Goal: Transaction & Acquisition: Purchase product/service

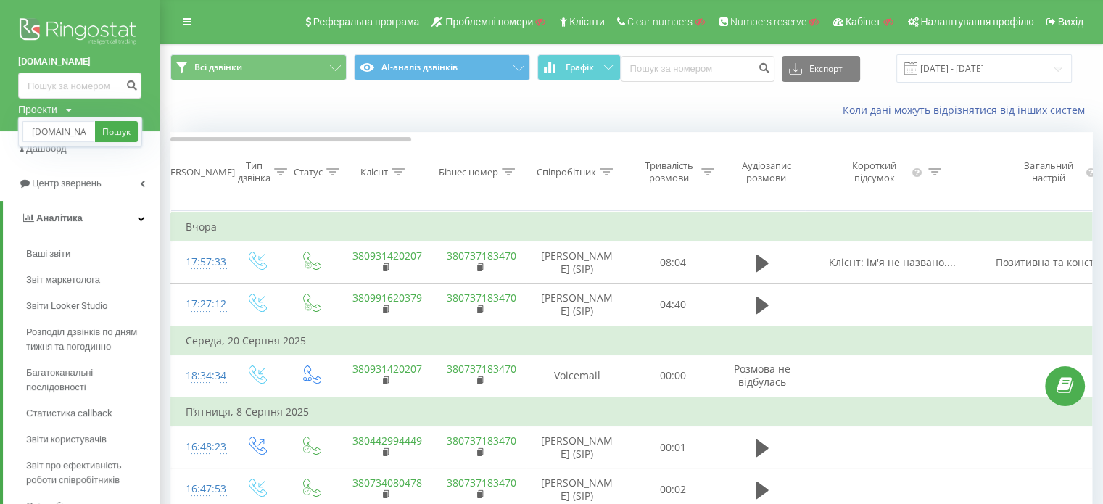
click at [160, 110] on div "Коли дані можуть відрізнятися вiд інших систем" at bounding box center [631, 110] width 942 height 35
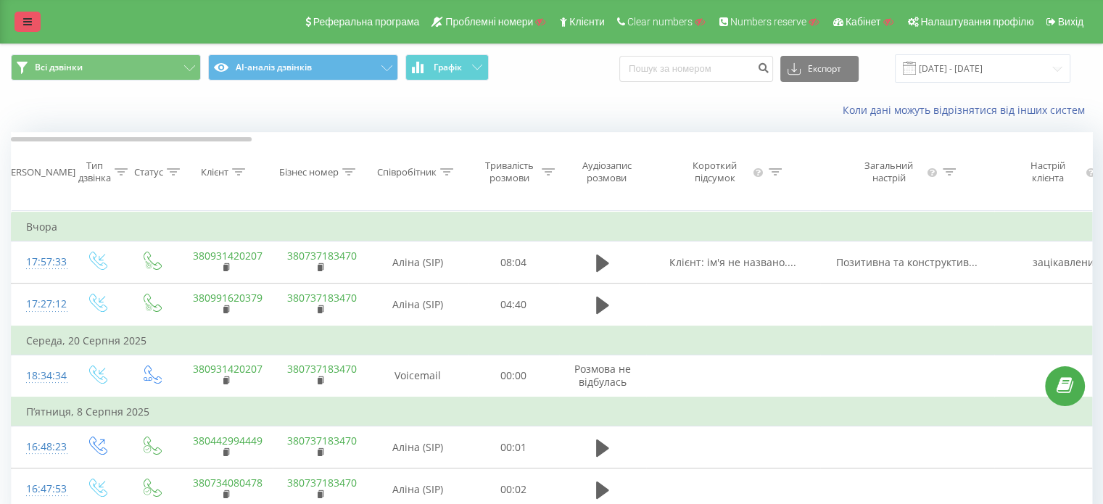
click at [30, 15] on link at bounding box center [28, 22] width 26 height 20
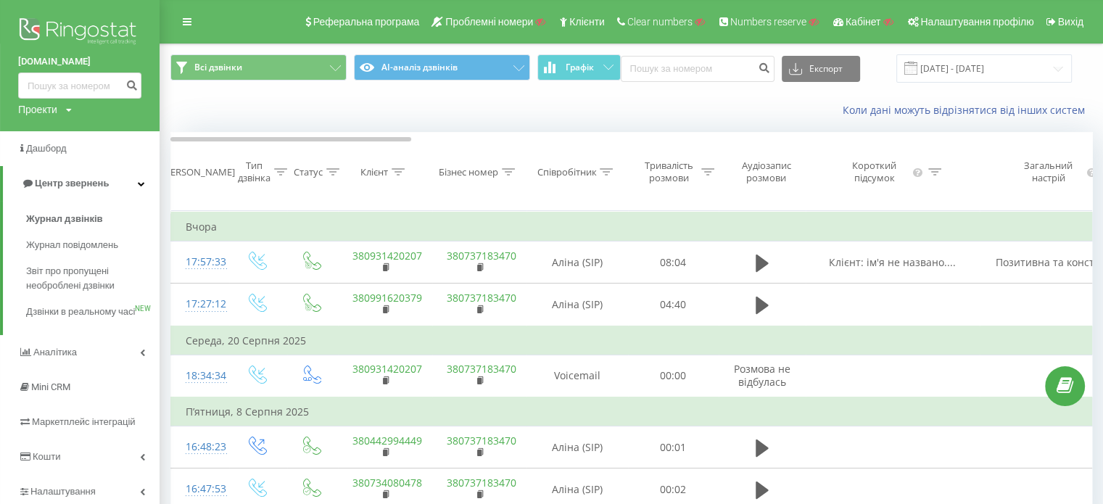
click at [47, 104] on div "Проекти" at bounding box center [37, 109] width 39 height 15
click at [59, 144] on div "Пошук" at bounding box center [80, 132] width 124 height 30
click at [59, 135] on input "text" at bounding box center [58, 131] width 73 height 21
type input "[DOMAIN_NAME]"
click at [126, 131] on link "Пошук" at bounding box center [116, 131] width 43 height 21
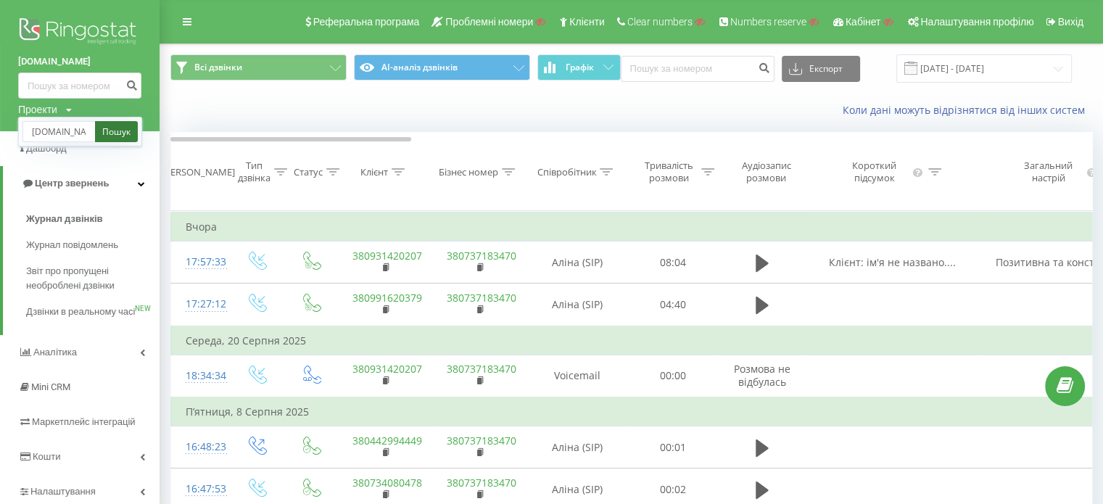
click at [119, 136] on link "Пошук" at bounding box center [116, 131] width 43 height 21
click at [123, 135] on link "Пошук" at bounding box center [116, 131] width 43 height 21
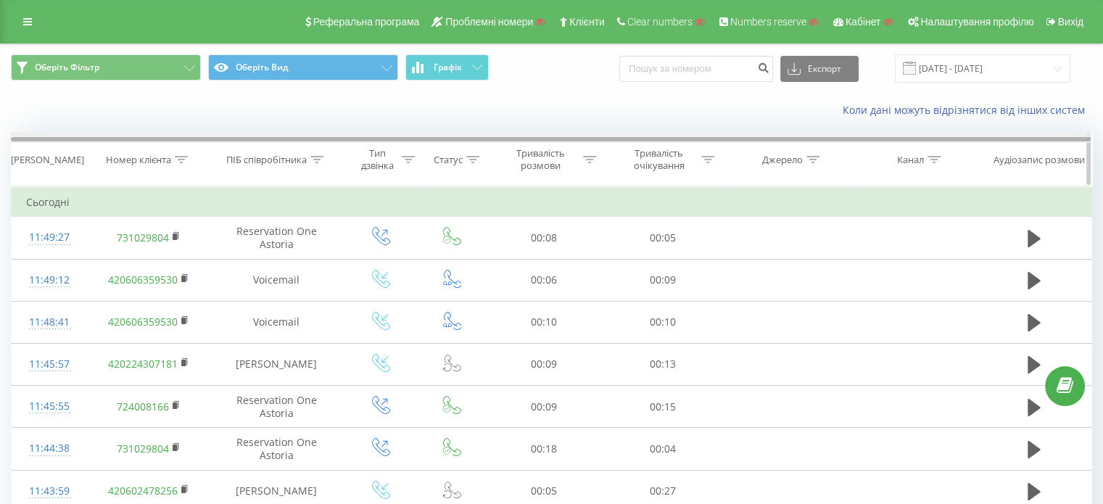
drag, startPoint x: 322, startPoint y: 139, endPoint x: 201, endPoint y: 139, distance: 121.1
click at [201, 139] on div at bounding box center [551, 139] width 1080 height 4
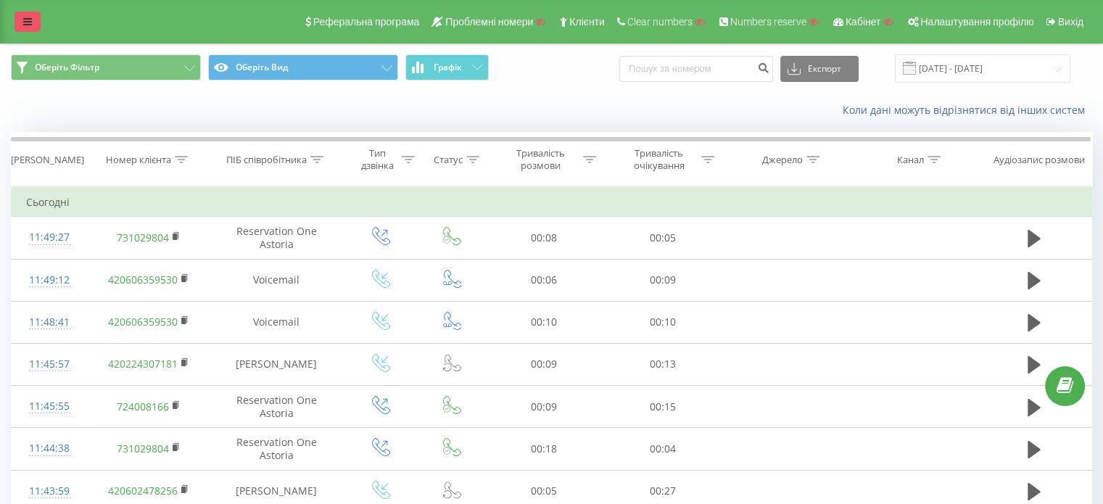
click at [29, 22] on icon at bounding box center [27, 22] width 9 height 10
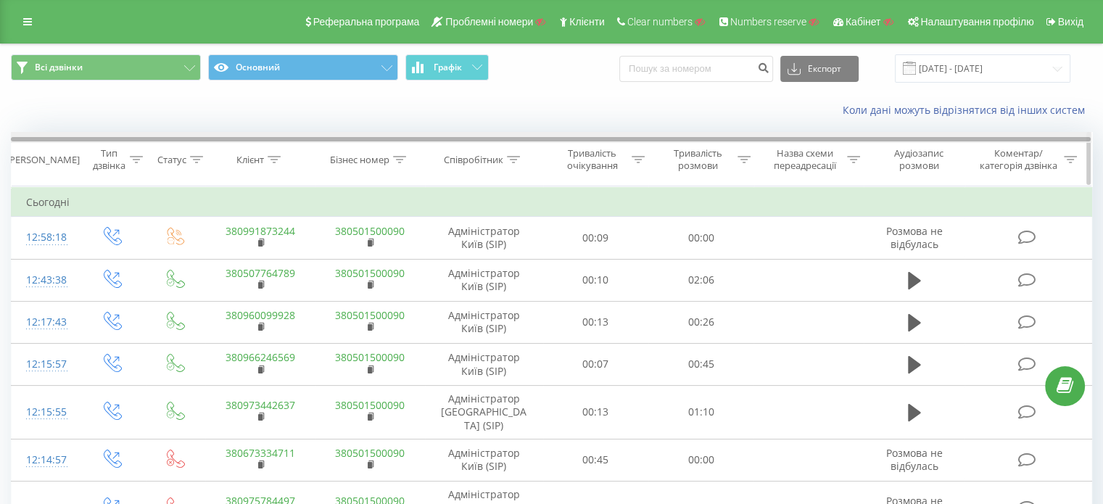
drag, startPoint x: 585, startPoint y: 139, endPoint x: 682, endPoint y: 138, distance: 96.5
click at [681, 138] on div at bounding box center [551, 139] width 1080 height 4
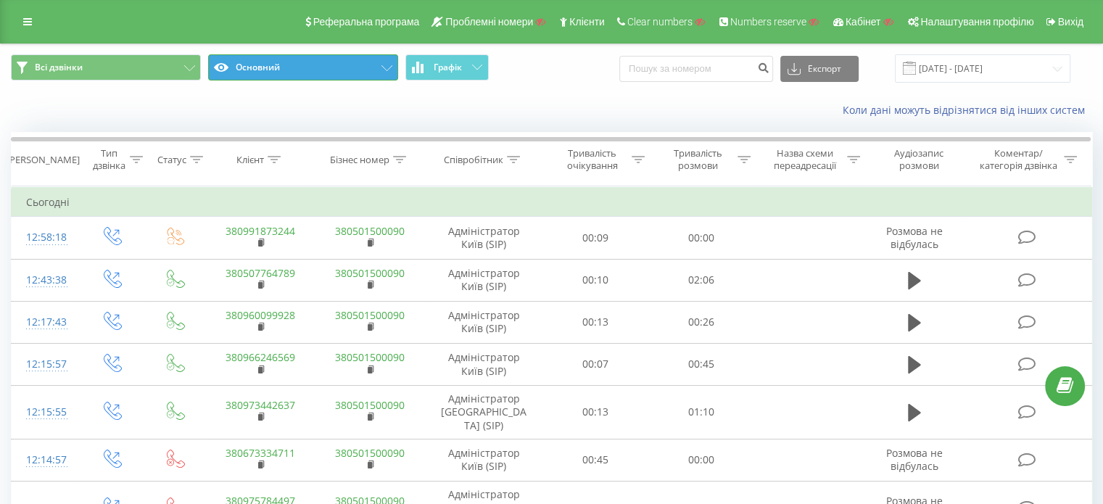
click at [324, 69] on button "Основний" at bounding box center [303, 67] width 190 height 26
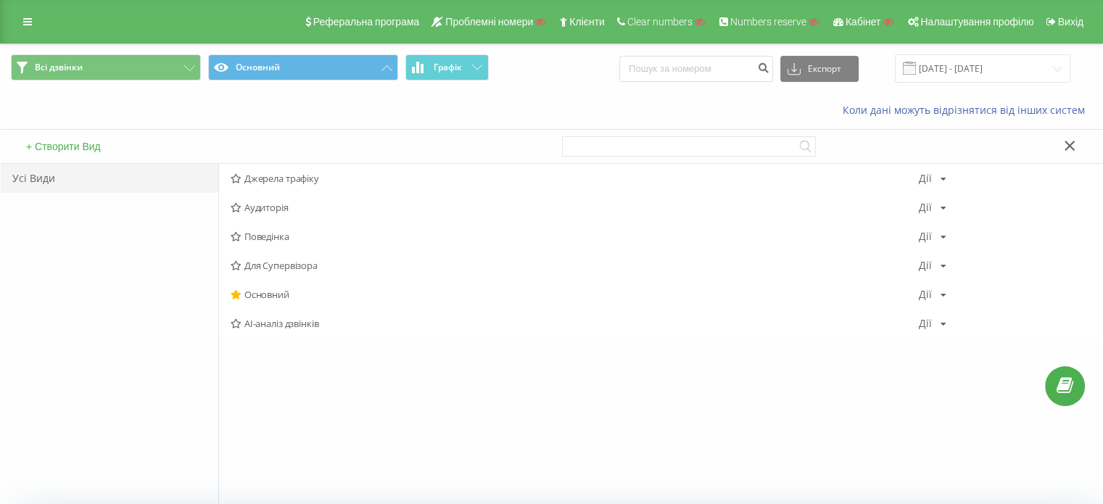
click at [281, 173] on span "Джерела трафіку" at bounding box center [575, 178] width 688 height 10
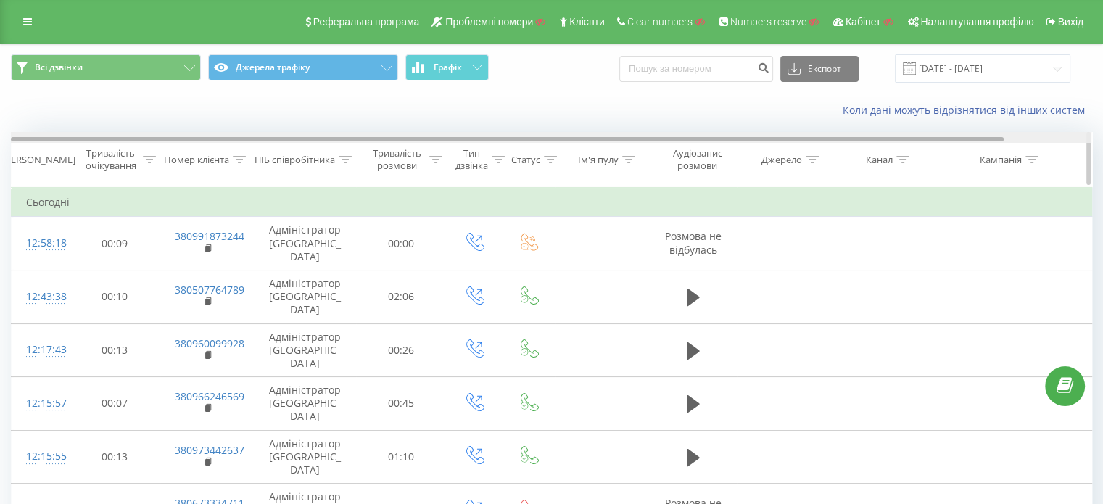
drag, startPoint x: 263, startPoint y: 136, endPoint x: 175, endPoint y: 160, distance: 91.7
click at [176, 160] on div "Дата дзвінка Тривалість очікування Номер клієнта ПІБ співробітника Тривалість р…" at bounding box center [551, 159] width 1081 height 54
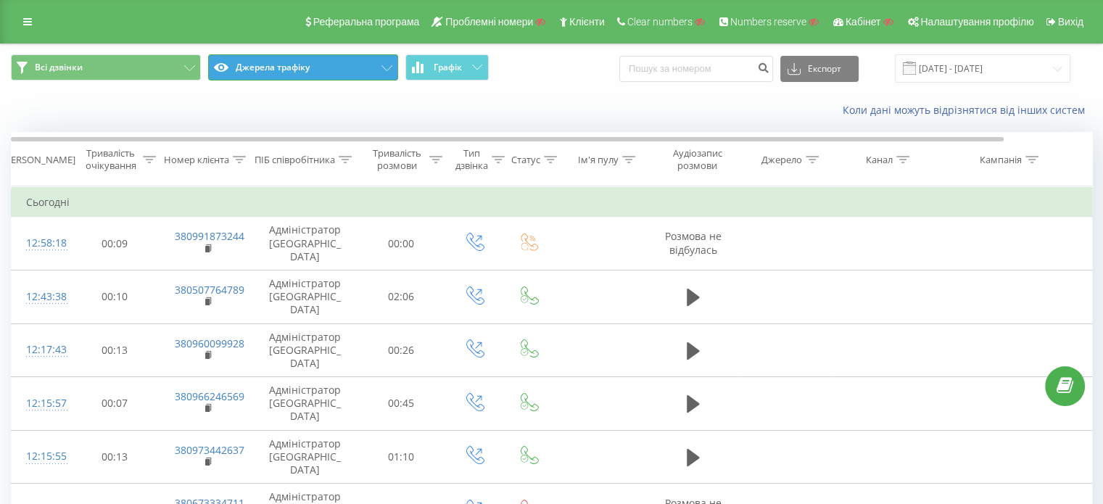
click at [300, 67] on button "Джерела трафіку" at bounding box center [303, 67] width 190 height 26
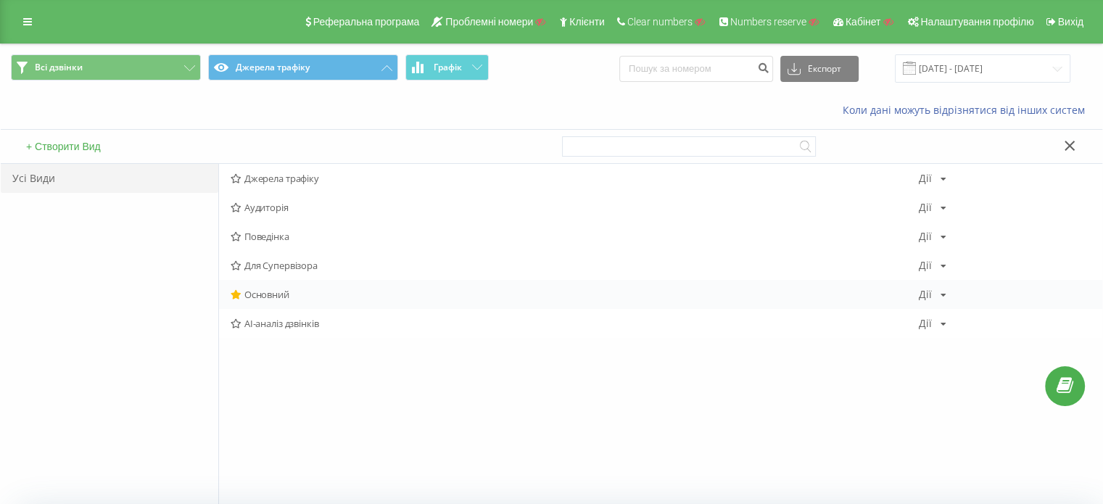
click at [267, 289] on span "Основний" at bounding box center [575, 294] width 688 height 10
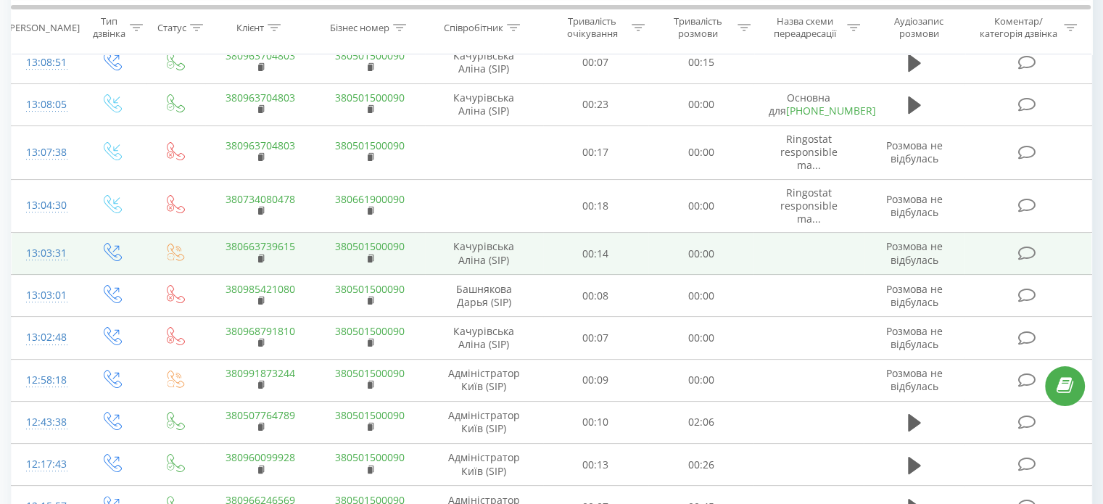
scroll to position [73, 0]
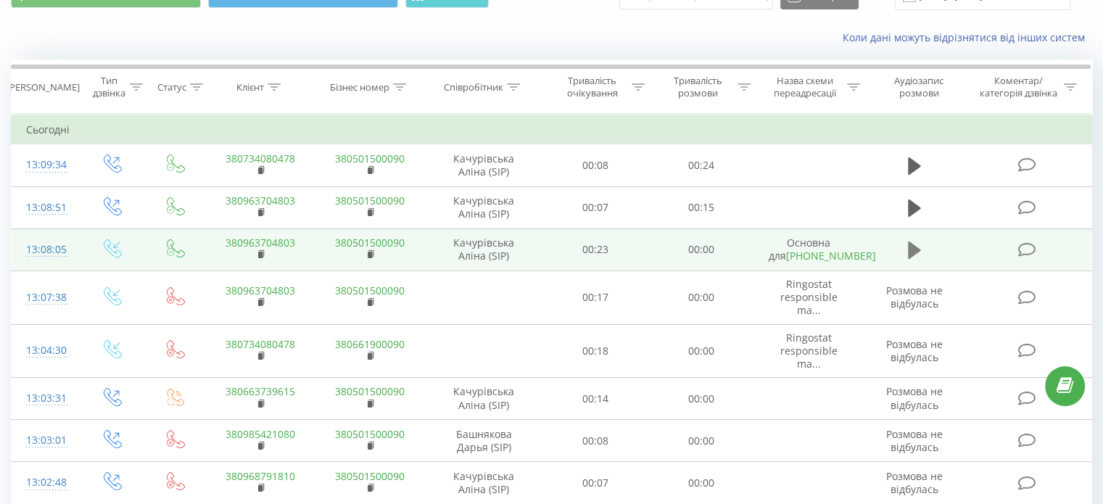
click at [906, 252] on button at bounding box center [915, 250] width 22 height 22
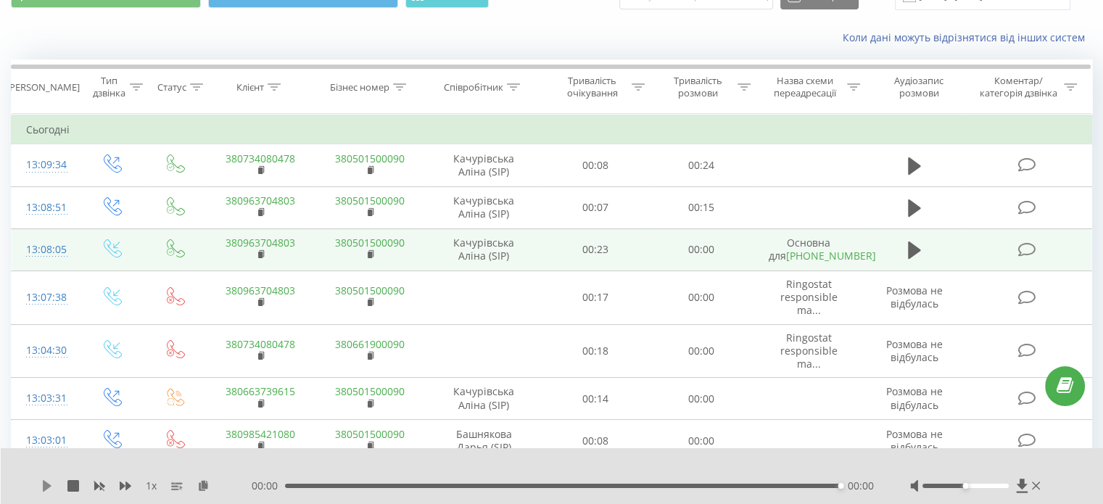
click at [50, 487] on icon at bounding box center [47, 486] width 12 height 12
click at [41, 487] on icon at bounding box center [47, 486] width 12 height 12
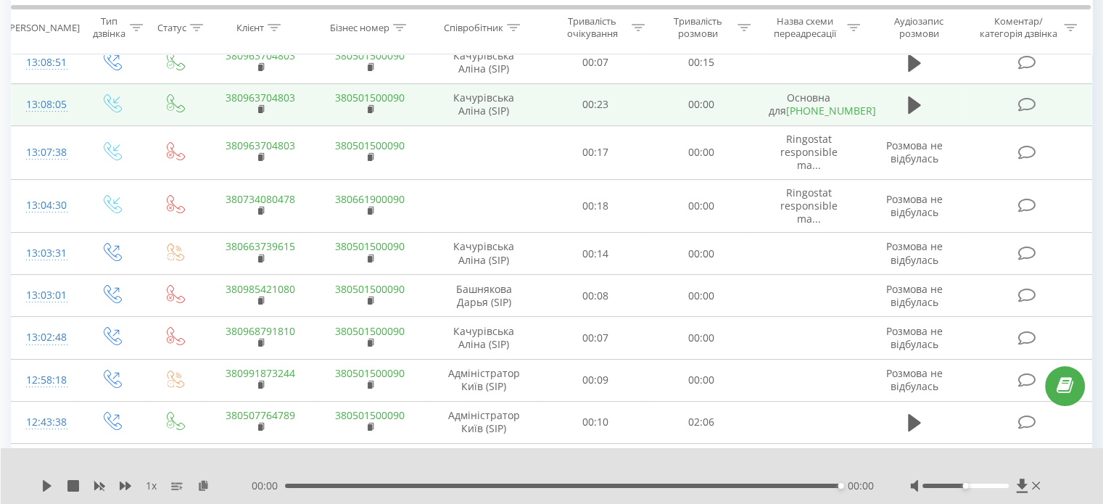
scroll to position [0, 0]
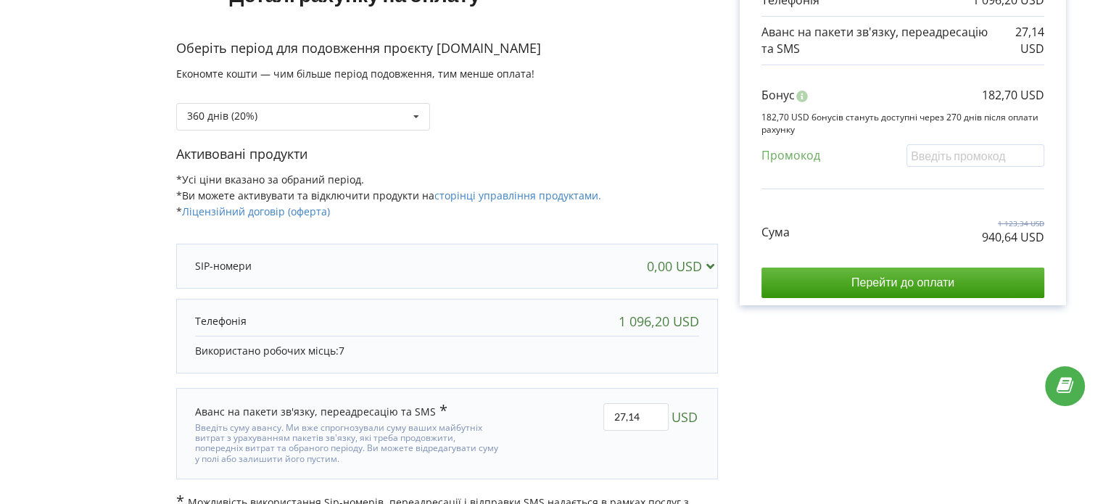
scroll to position [243, 0]
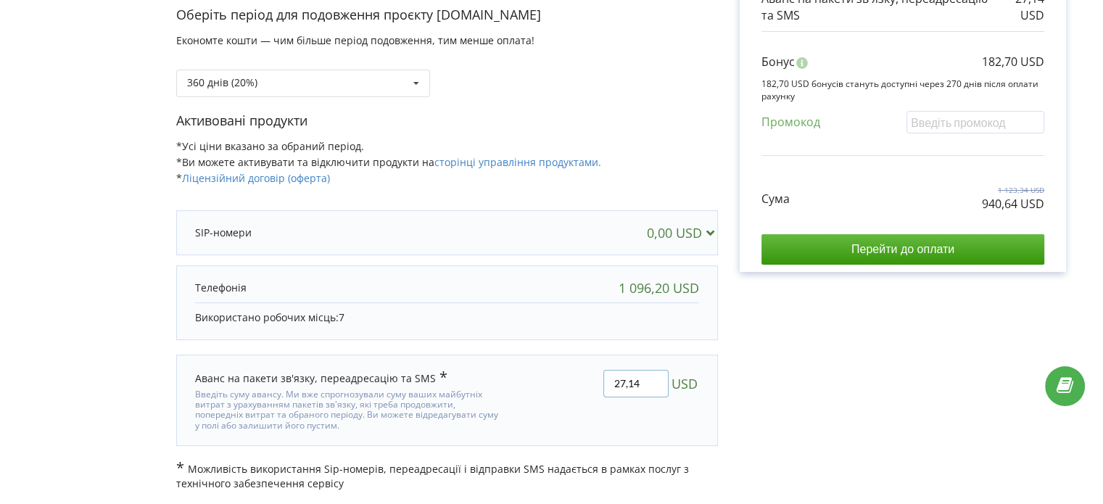
drag, startPoint x: 647, startPoint y: 377, endPoint x: 607, endPoint y: 379, distance: 39.9
click at [607, 379] on input "27,14" at bounding box center [635, 384] width 65 height 28
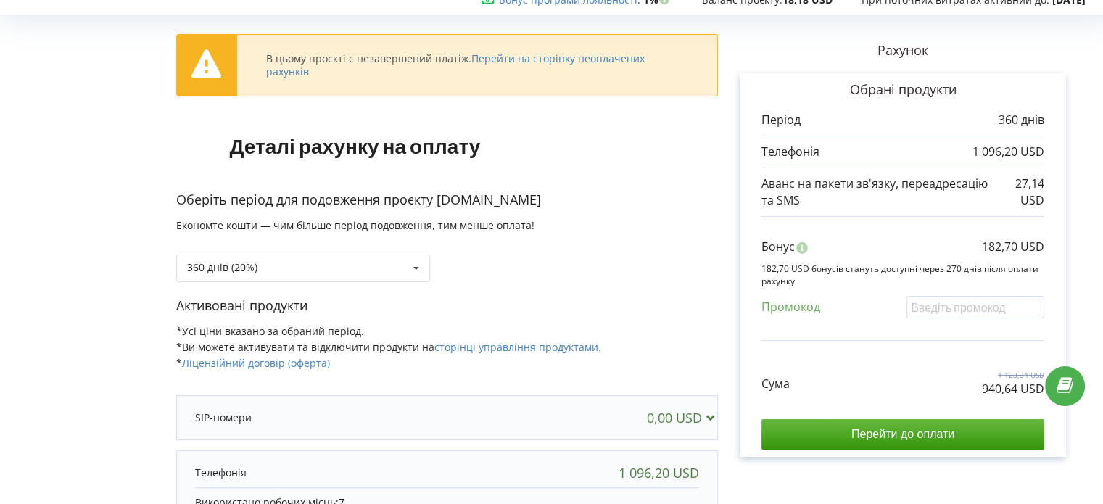
scroll to position [145, 0]
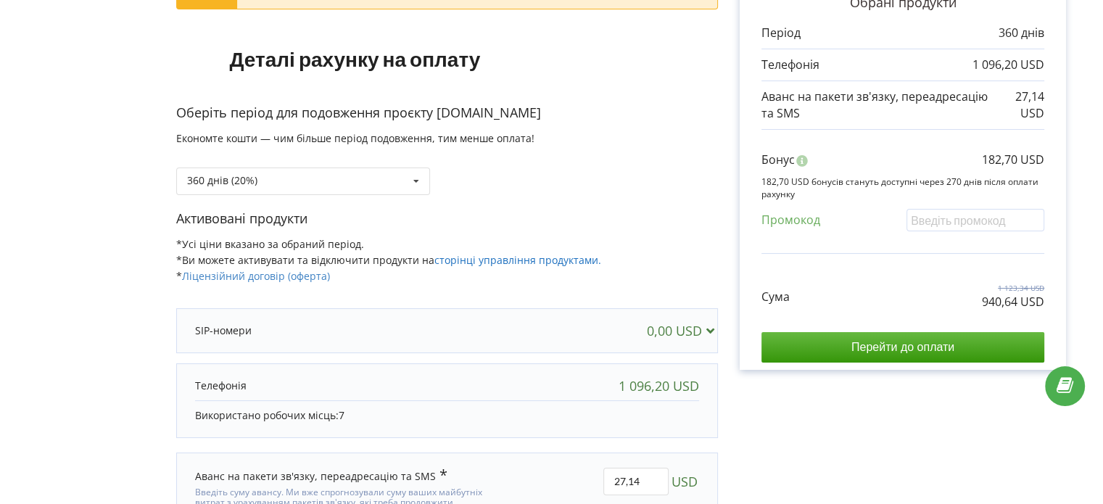
click at [482, 258] on link "сторінці управління продуктами." at bounding box center [517, 260] width 167 height 14
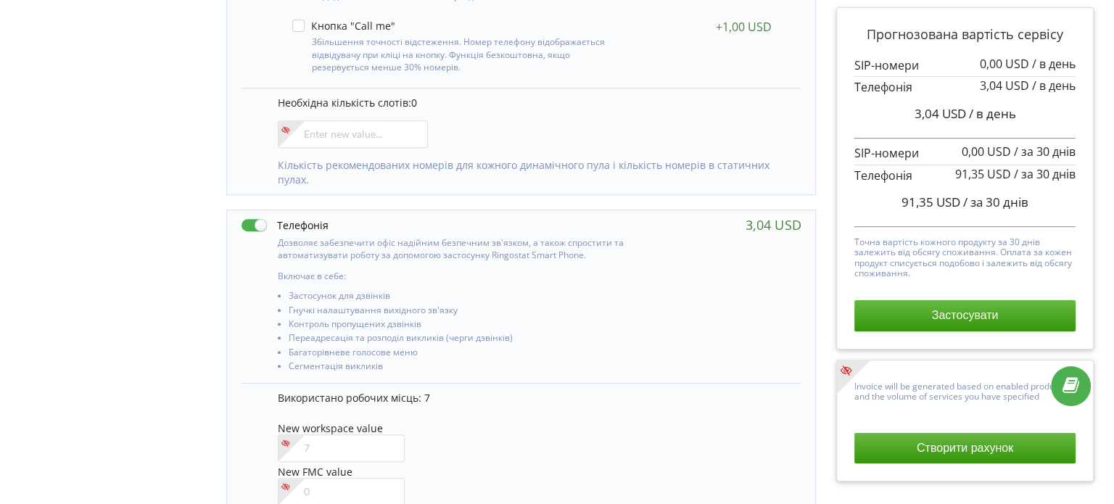
scroll to position [732, 0]
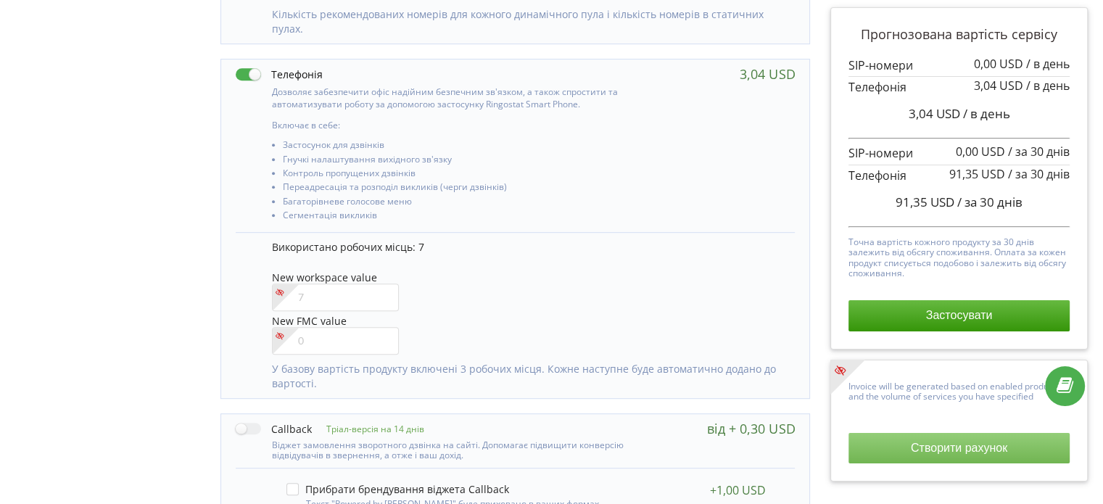
click at [983, 447] on button "Створити рахунок" at bounding box center [958, 448] width 221 height 30
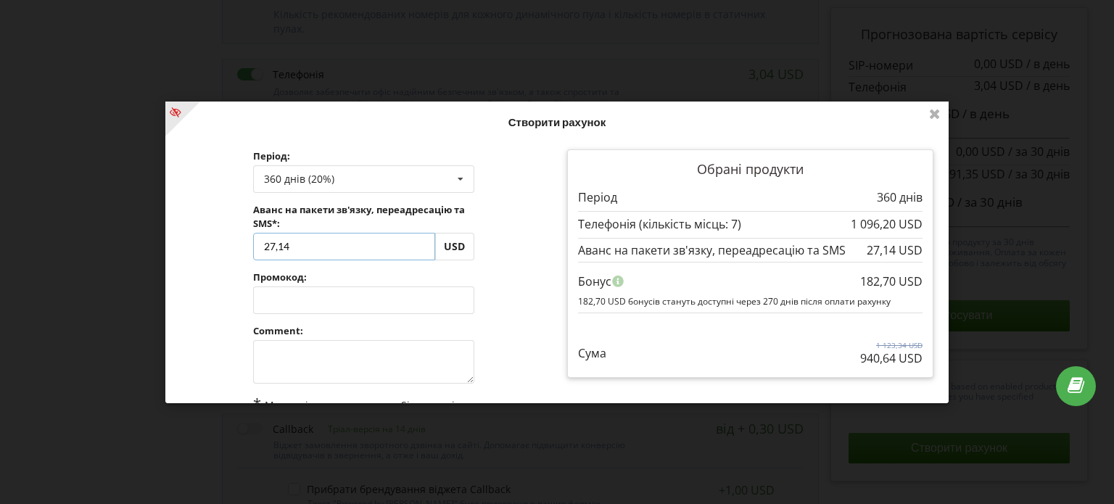
click at [325, 244] on input "27,14" at bounding box center [344, 246] width 182 height 28
drag, startPoint x: 348, startPoint y: 247, endPoint x: 244, endPoint y: 246, distance: 104.4
click at [244, 246] on div "Період: 360 днів (20%) Поповнити баланс без подовження 30 днів" at bounding box center [363, 329] width 241 height 380
type input "0"
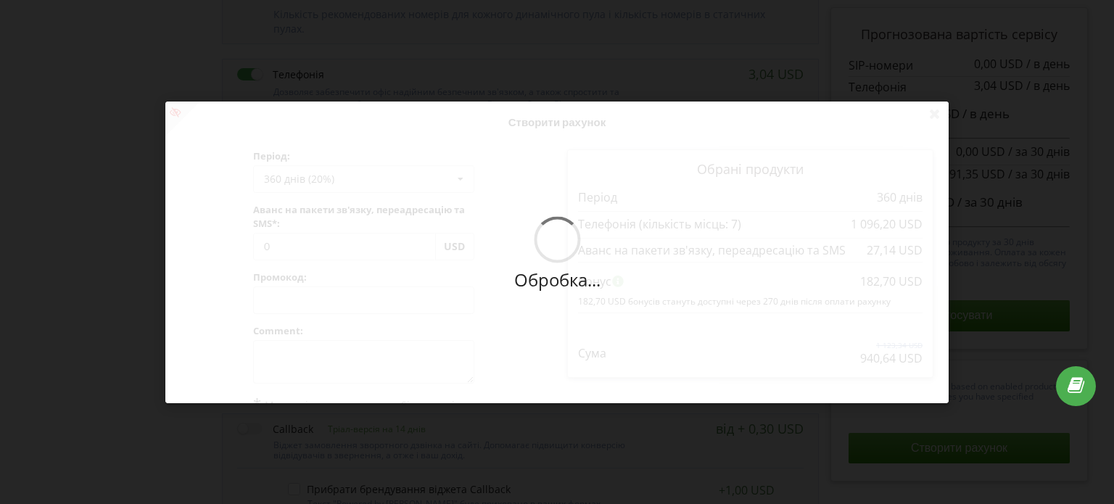
click at [519, 294] on div "Обробка... Створити рахунок Період: 360 днів (20%) Поповнити баланс без подовже…" at bounding box center [556, 253] width 783 height 302
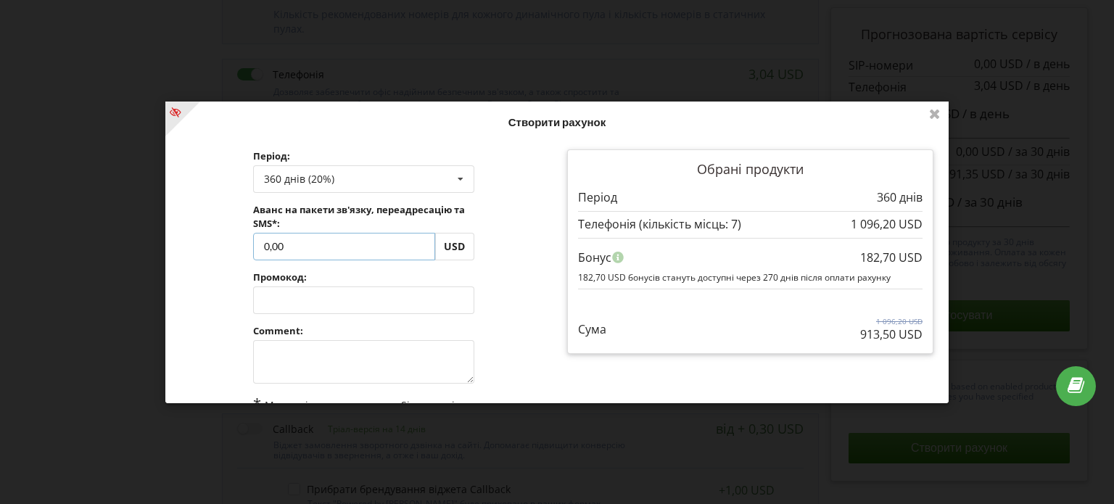
drag, startPoint x: 318, startPoint y: 243, endPoint x: 252, endPoint y: 241, distance: 66.0
click at [253, 241] on input "0,00" at bounding box center [344, 246] width 182 height 28
type input "1"
type input "187.50"
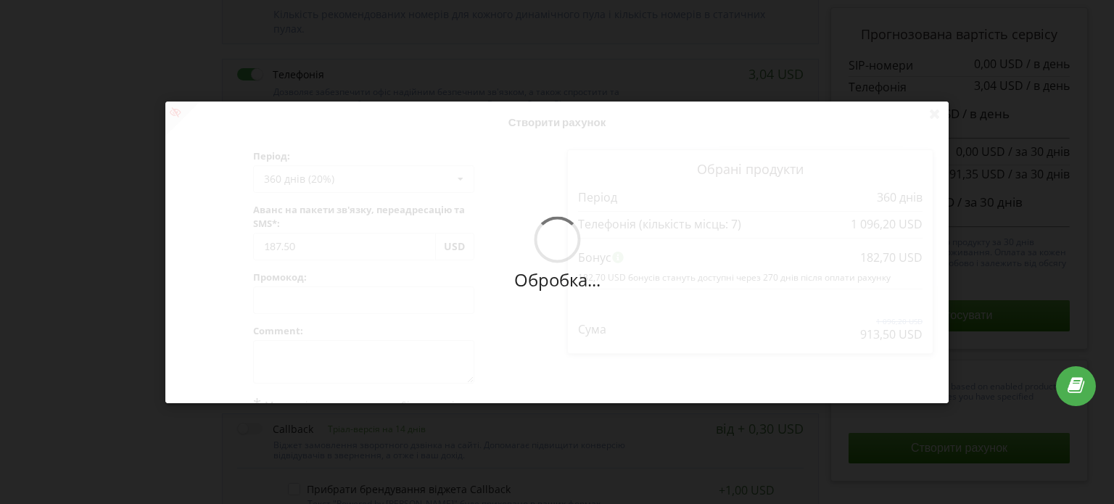
click at [532, 278] on div "Обробка..." at bounding box center [557, 252] width 86 height 72
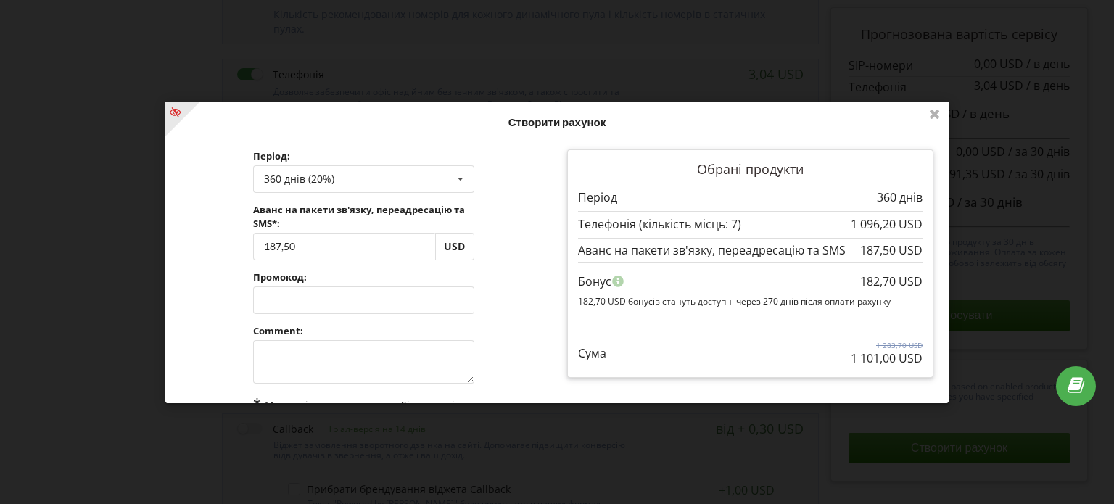
click at [316, 363] on div "Обробка... Створити рахунок Період: 360 днів (20%) Поповнити баланс без подовже…" at bounding box center [556, 253] width 783 height 302
click at [313, 356] on textarea at bounding box center [363, 362] width 221 height 44
type textarea "1"
click at [505, 357] on div "Період: 360 днів (20%) Поповнити баланс без подовження 30 днів 187,50 1" at bounding box center [363, 329] width 387 height 380
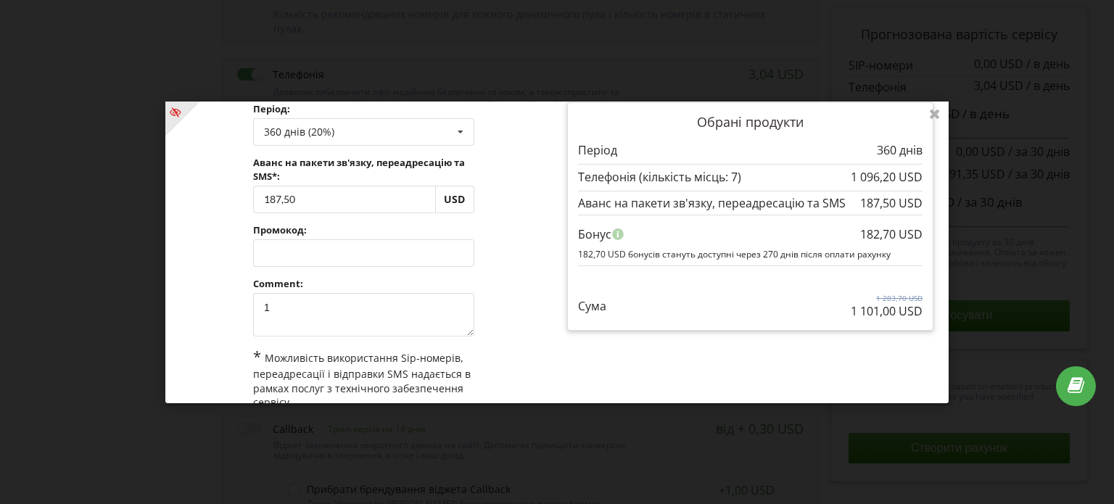
scroll to position [120, 0]
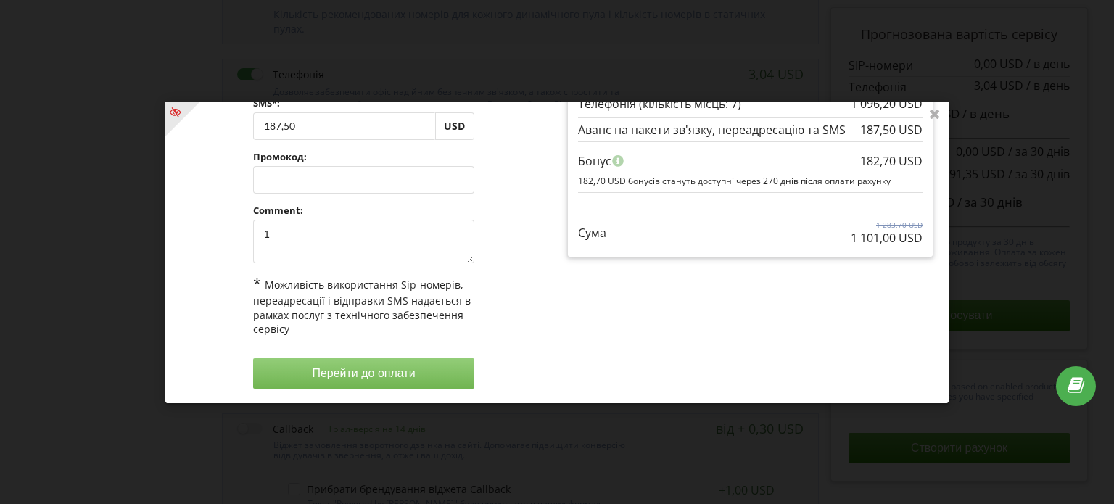
click at [388, 365] on button "Перейти до оплати" at bounding box center [363, 373] width 221 height 30
